Goal: Task Accomplishment & Management: Manage account settings

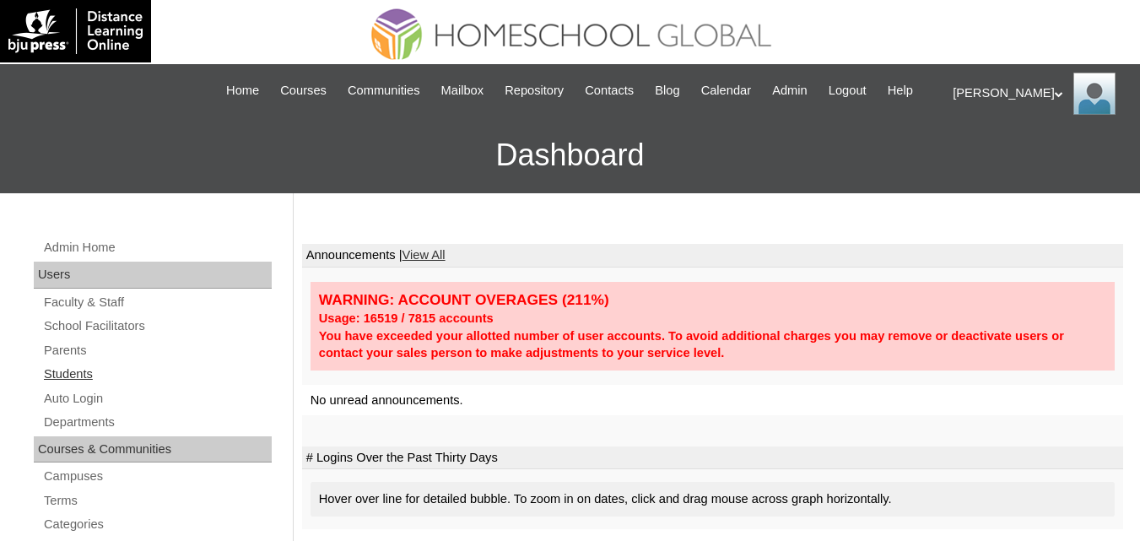
click at [76, 385] on link "Students" at bounding box center [157, 374] width 230 height 21
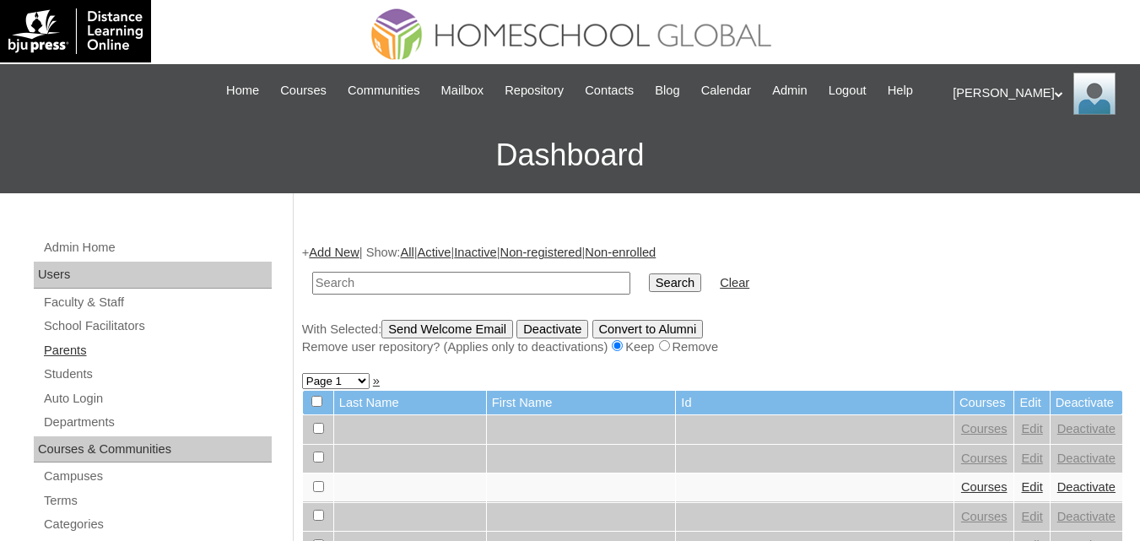
click at [67, 361] on link "Parents" at bounding box center [157, 350] width 230 height 21
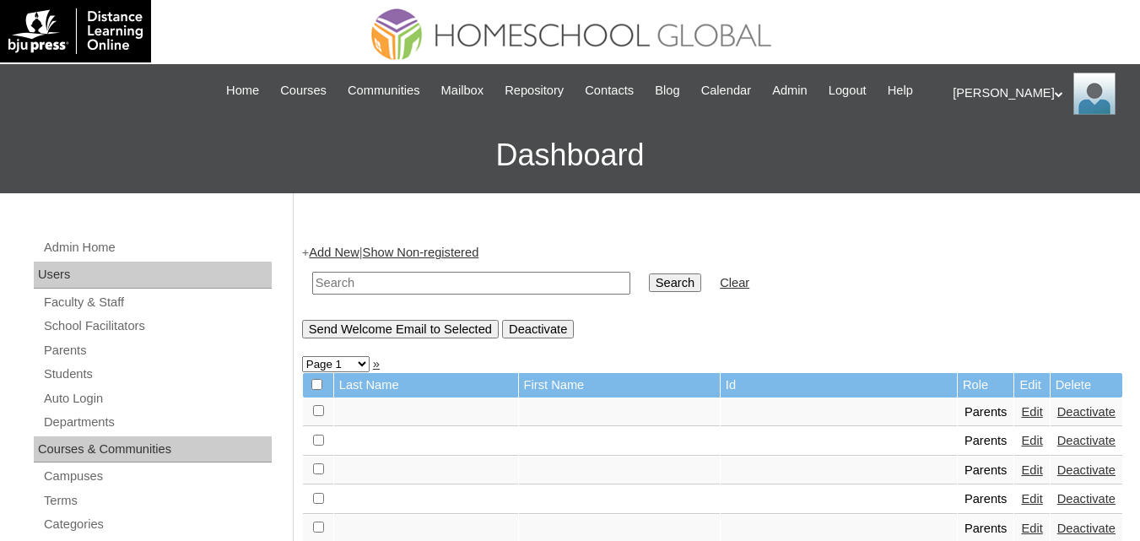
click at [373, 295] on input "text" at bounding box center [471, 283] width 318 height 23
paste input "MHS00114-TECHPH2023"
type input "MHS00114-TECHPH2023"
click at [649, 292] on input "Search" at bounding box center [675, 282] width 52 height 19
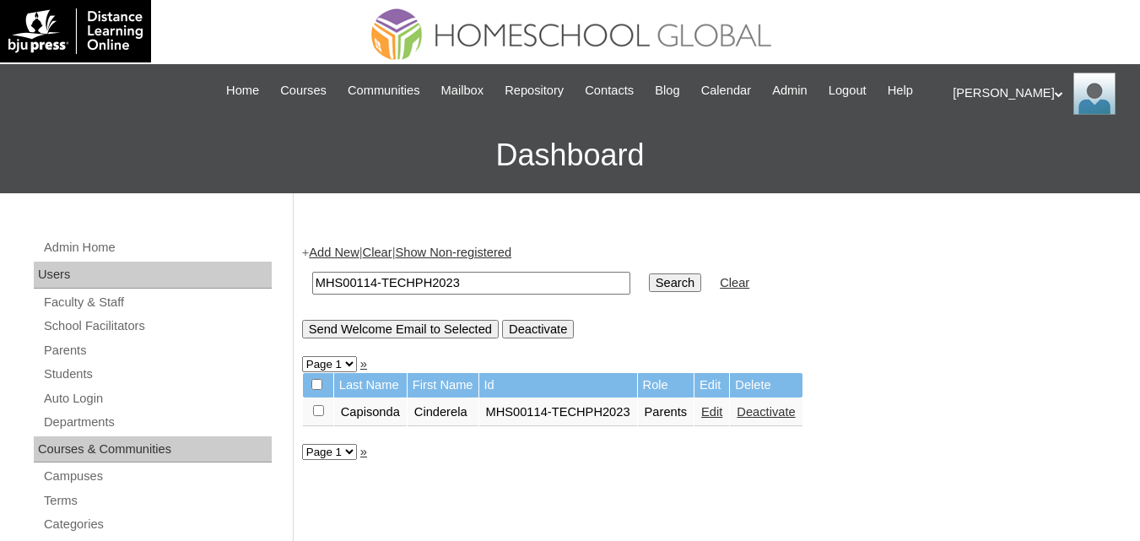
click at [719, 419] on link "Edit" at bounding box center [711, 412] width 21 height 14
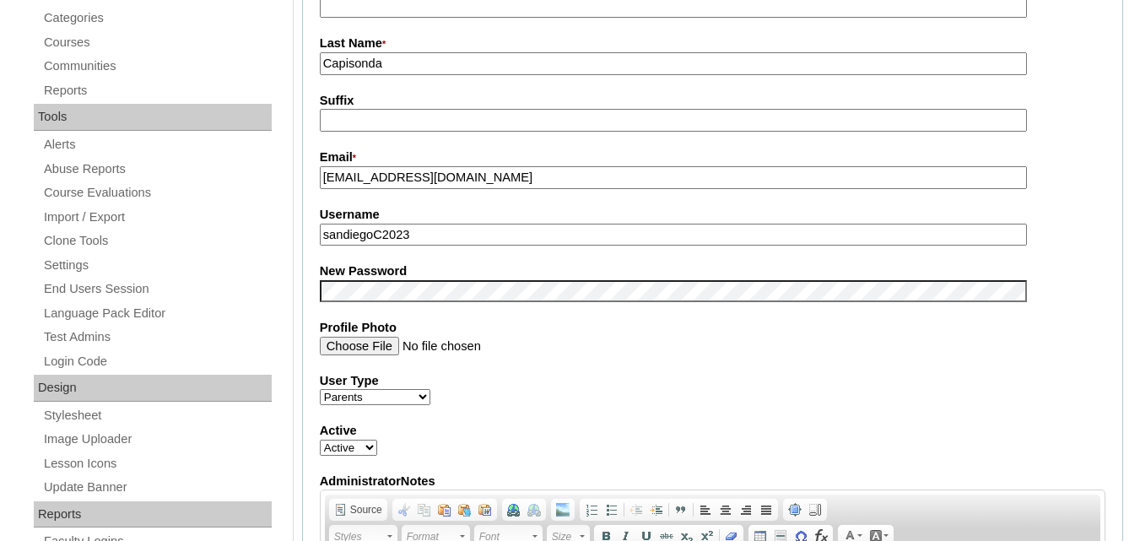
scroll to position [675, 0]
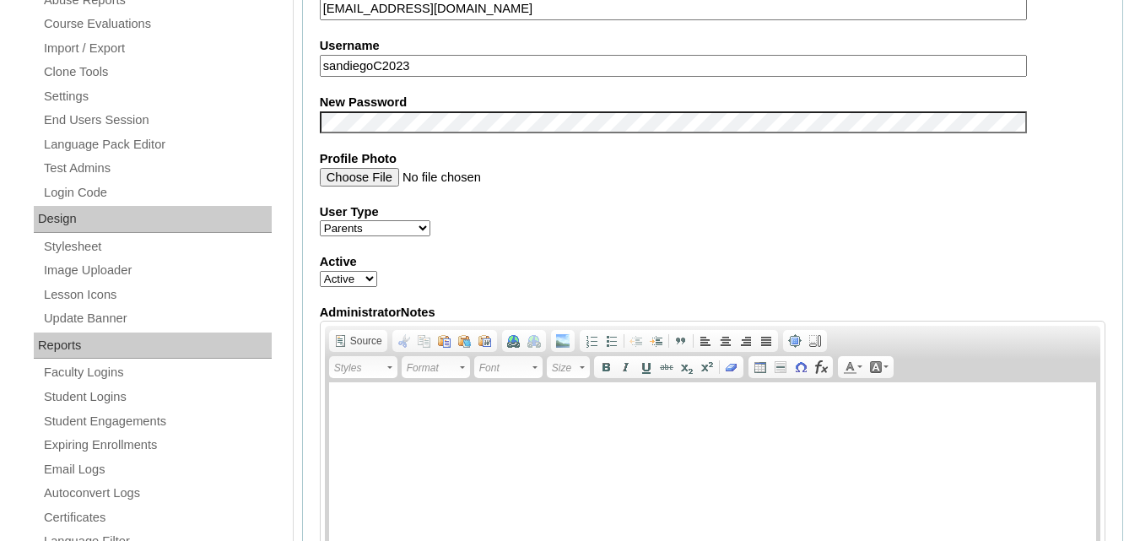
drag, startPoint x: 376, startPoint y: 87, endPoint x: 287, endPoint y: 87, distance: 89.5
click at [287, 87] on div "Admin Home Users Faculty & Staff School Facilitators Parents Students Auto Logi…" at bounding box center [570, 518] width 1140 height 2001
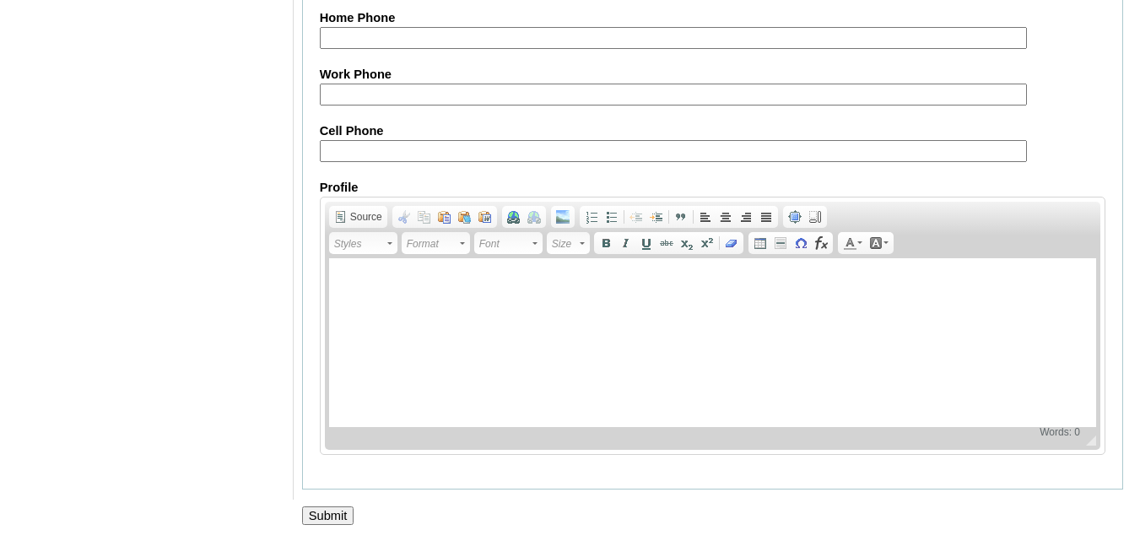
scroll to position [1696, 0]
click at [325, 513] on input "Submit" at bounding box center [328, 514] width 52 height 19
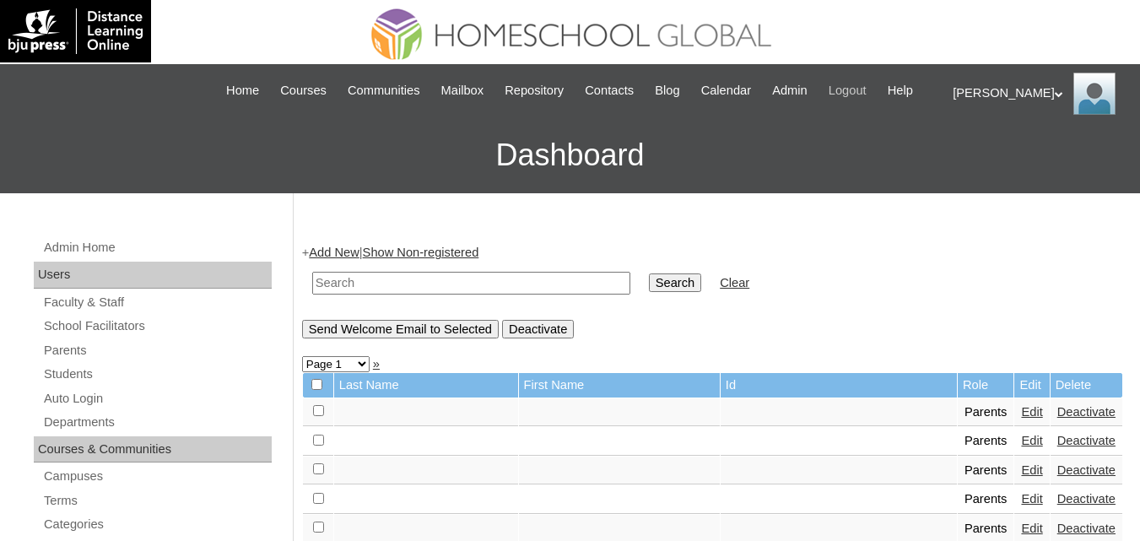
click at [867, 91] on span "Logout" at bounding box center [848, 90] width 38 height 19
